Goal: Task Accomplishment & Management: Manage account settings

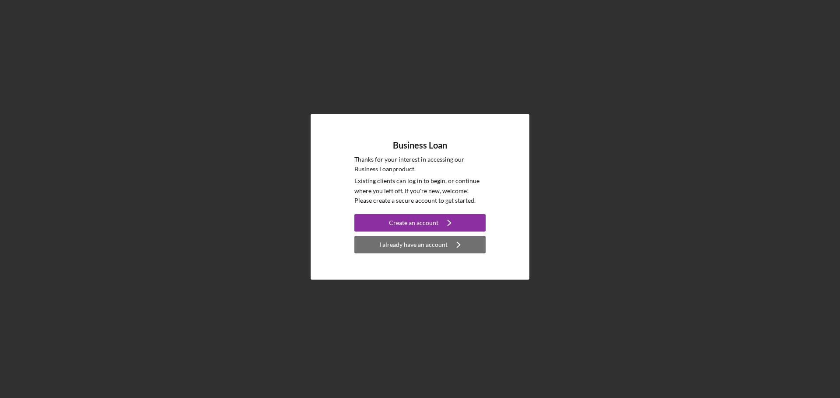
click at [431, 248] on div "I already have an account" at bounding box center [413, 244] width 68 height 17
click at [400, 244] on div "I already have an account" at bounding box center [413, 244] width 68 height 17
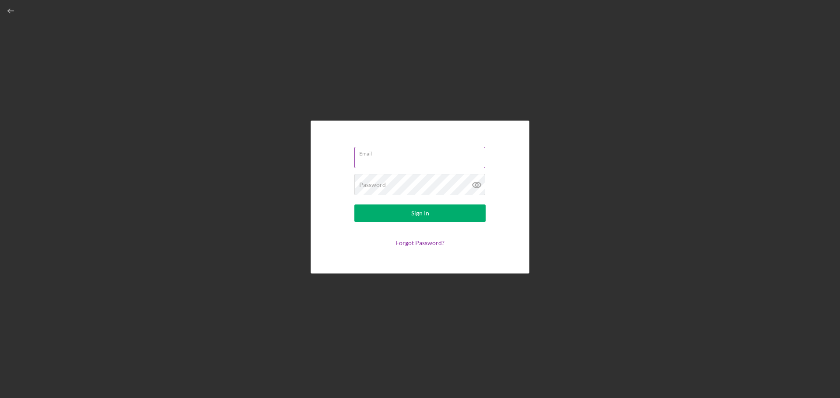
click at [394, 162] on input "Email" at bounding box center [419, 157] width 131 height 21
type input "[EMAIL_ADDRESS][DOMAIN_NAME]"
click at [420, 245] on link "Forgot Password?" at bounding box center [419, 242] width 49 height 7
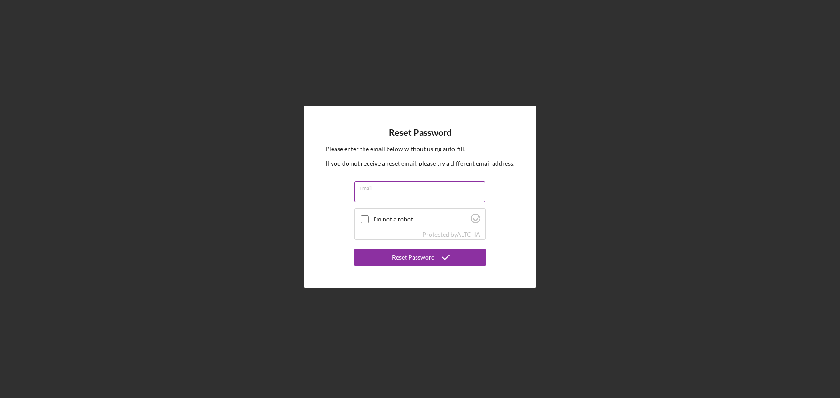
click at [398, 192] on input "Email" at bounding box center [419, 191] width 131 height 21
type input "[EMAIL_ADDRESS][DOMAIN_NAME]"
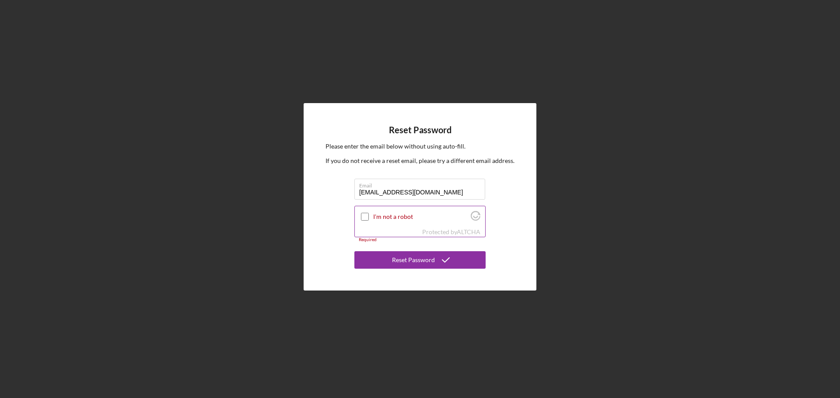
click at [361, 212] on div at bounding box center [364, 217] width 10 height 10
click at [366, 216] on input "I'm not a robot" at bounding box center [365, 217] width 8 height 8
checkbox input "true"
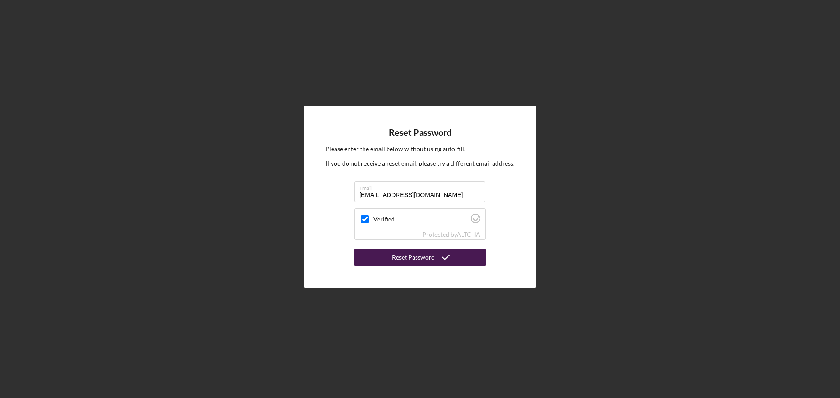
click at [412, 259] on div "Reset Password" at bounding box center [413, 257] width 43 height 17
